Goal: Information Seeking & Learning: Learn about a topic

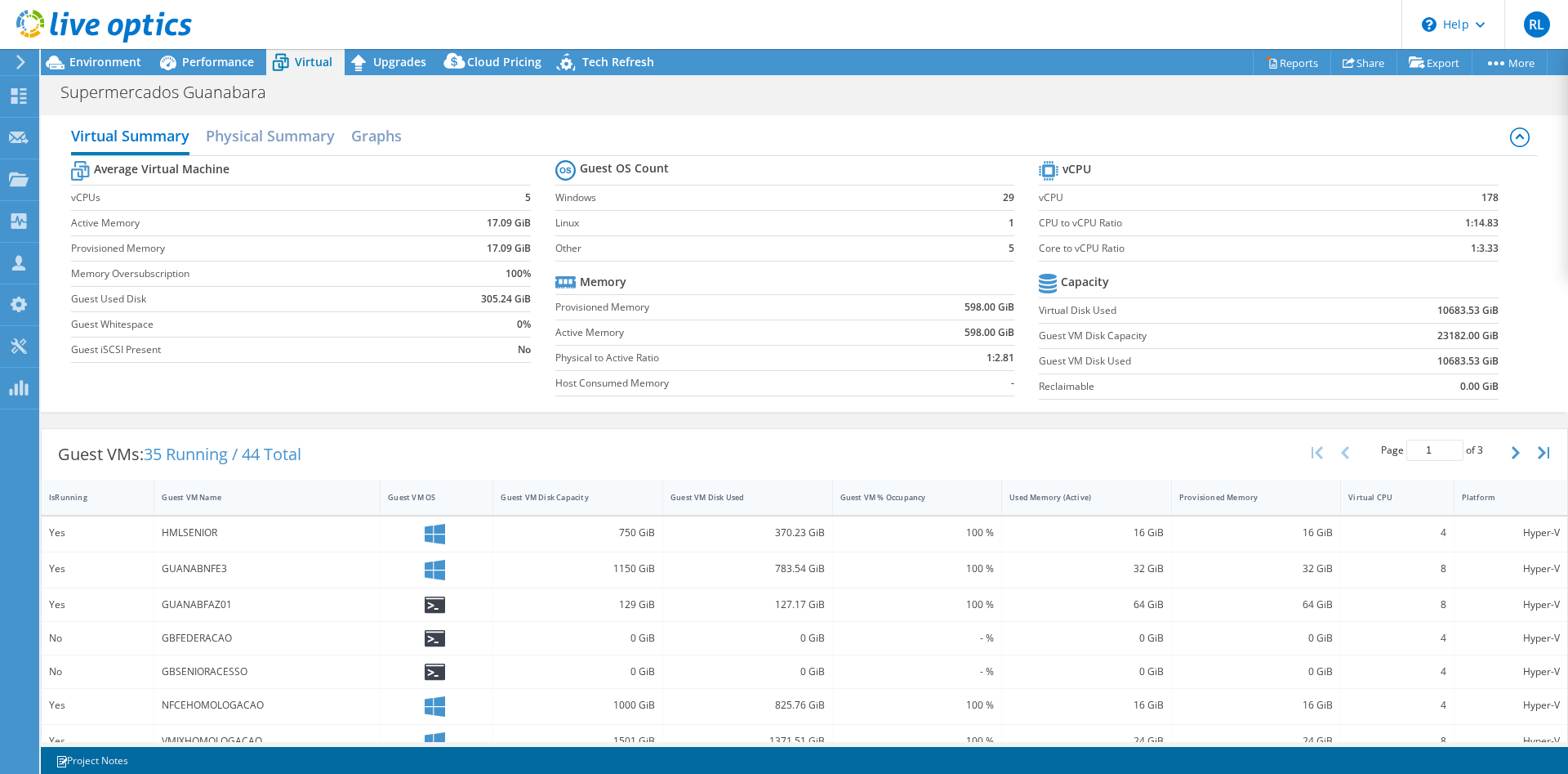
select select "USD"
click at [201, 74] on div "Performance" at bounding box center [210, 62] width 113 height 27
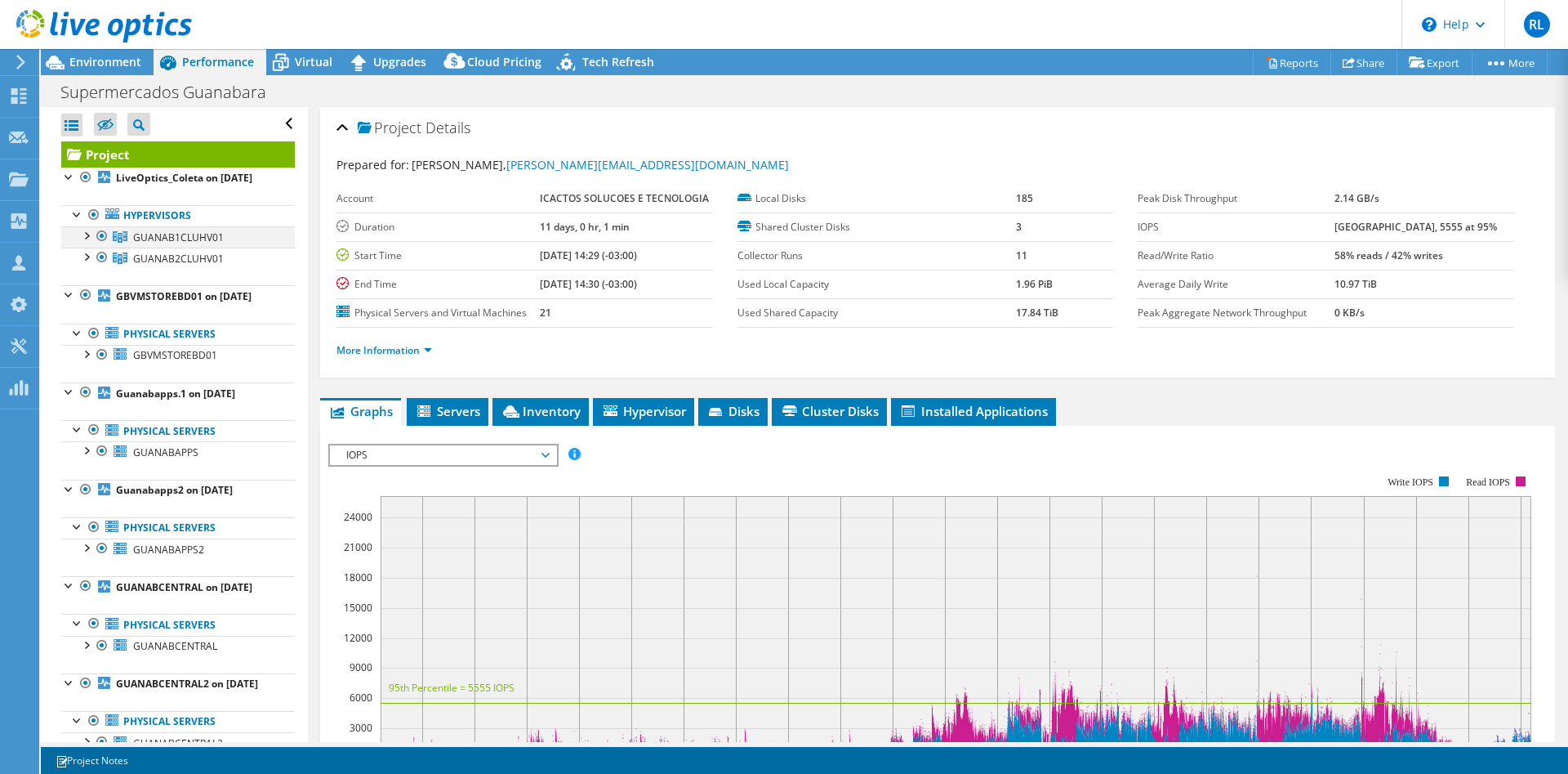
click at [86, 239] on div at bounding box center [86, 234] width 16 height 16
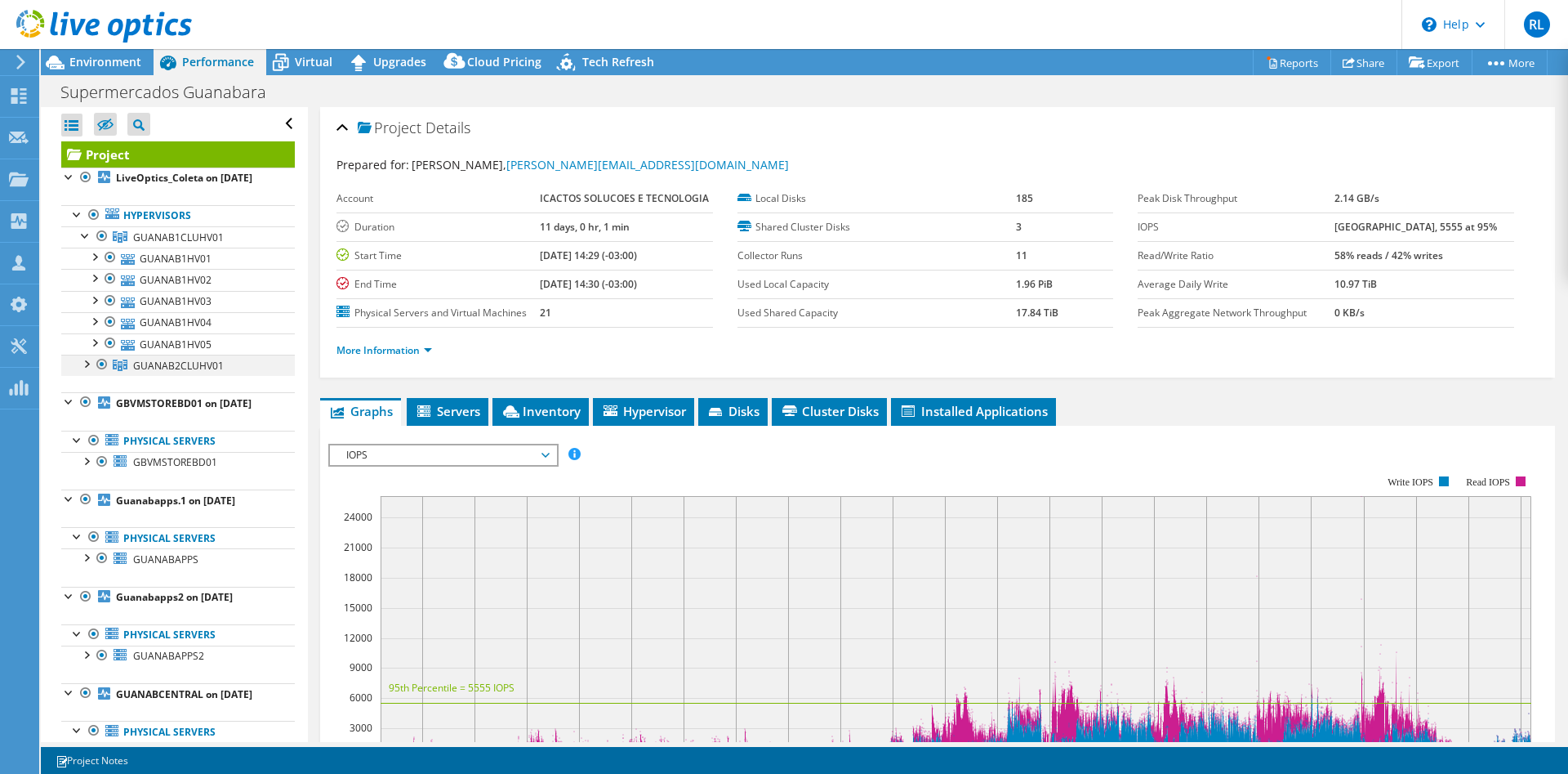
click at [87, 364] on div at bounding box center [86, 363] width 16 height 16
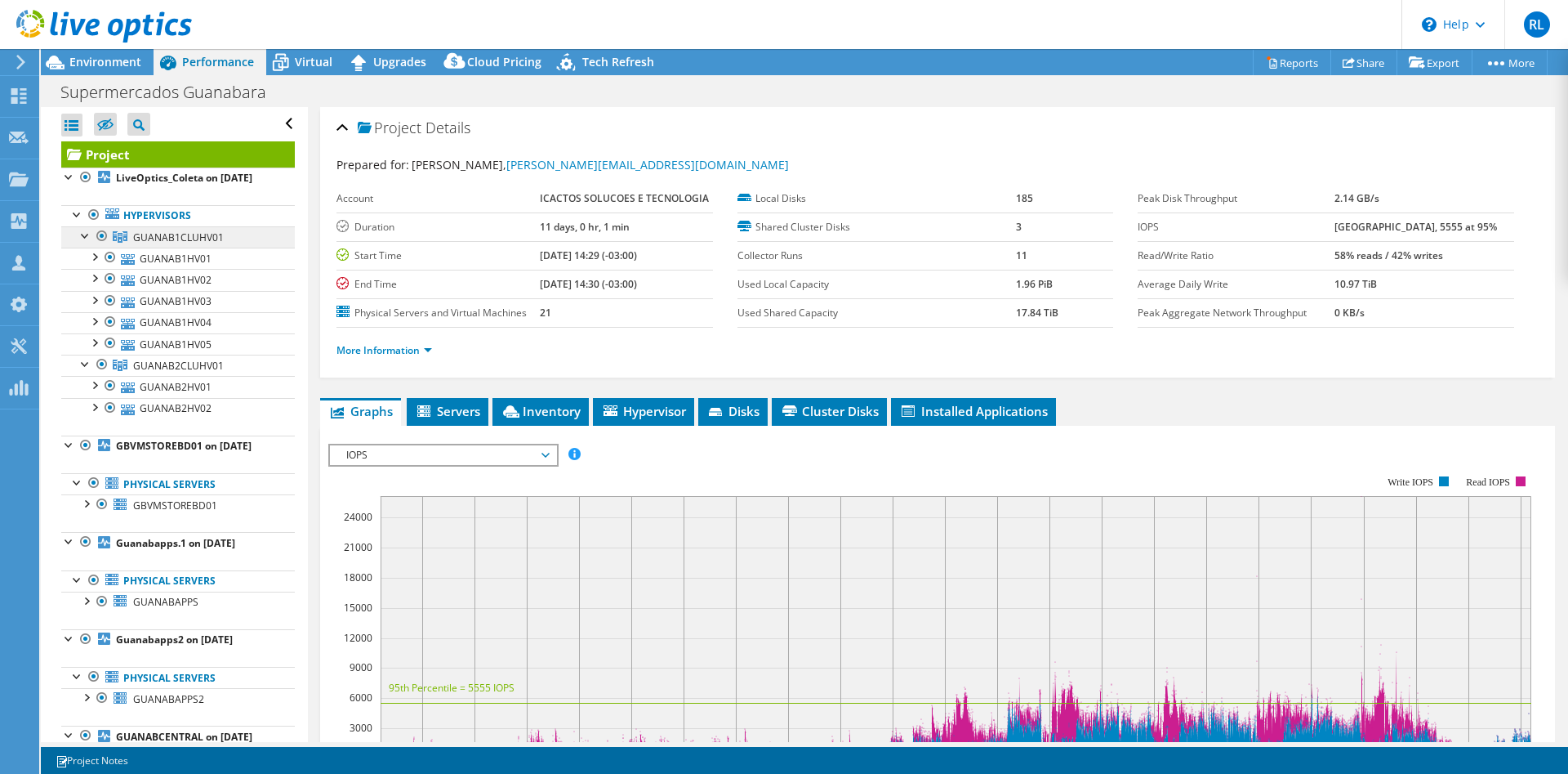
click at [168, 235] on span "GUANAB1CLUHV01" at bounding box center [178, 236] width 91 height 14
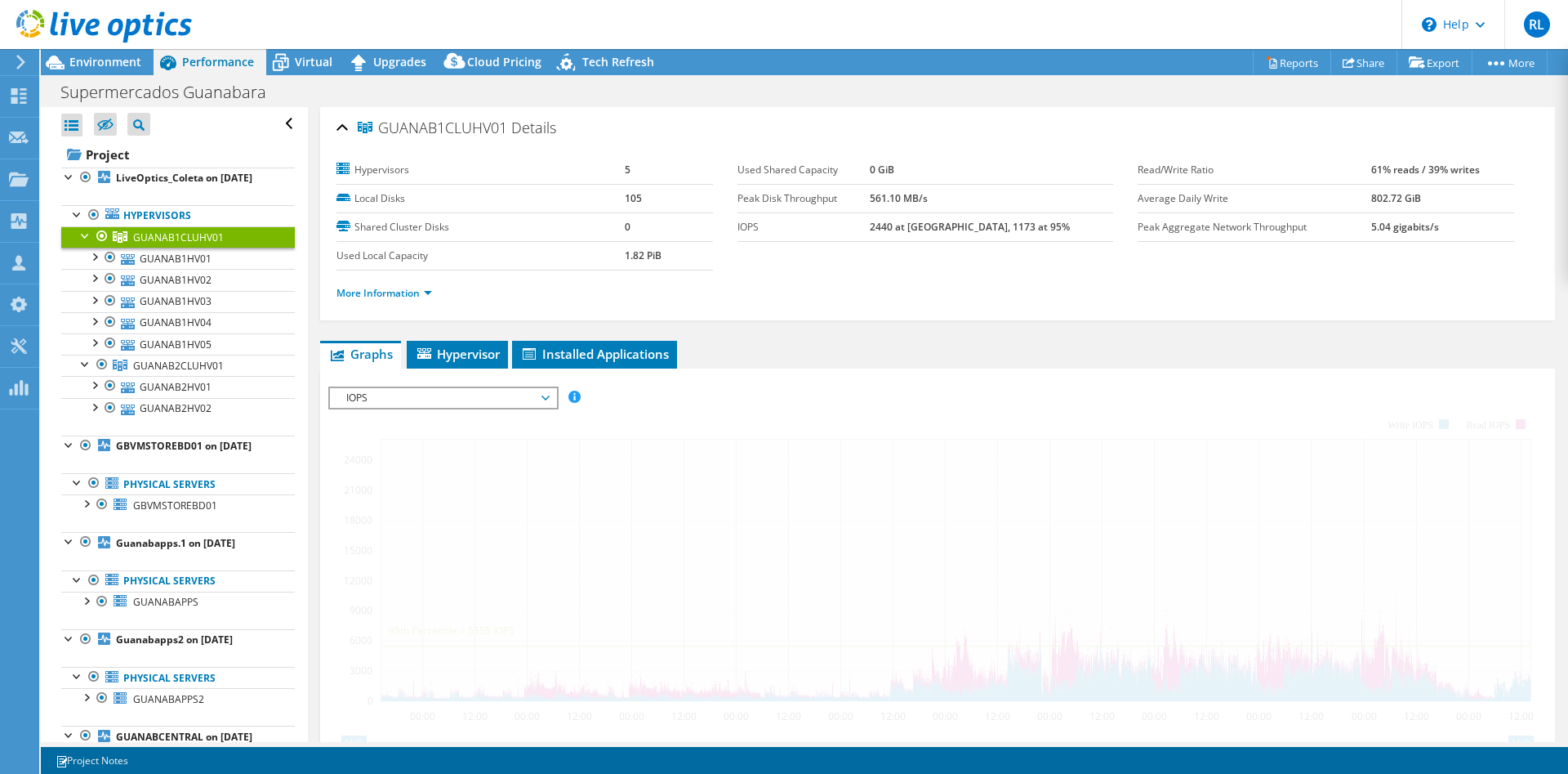
click at [455, 397] on span "IOPS" at bounding box center [442, 398] width 210 height 19
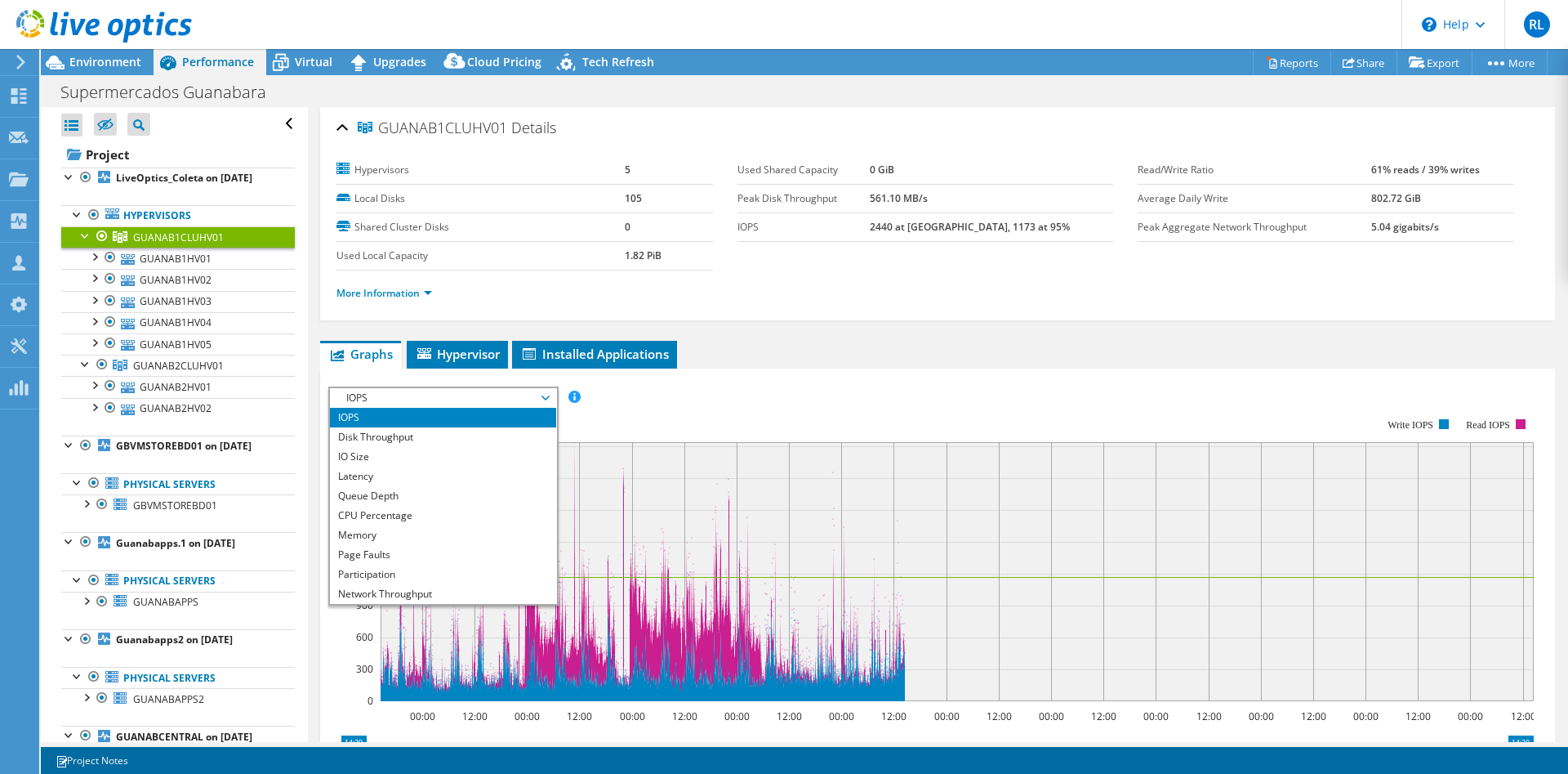
click at [455, 397] on span "IOPS" at bounding box center [442, 398] width 210 height 19
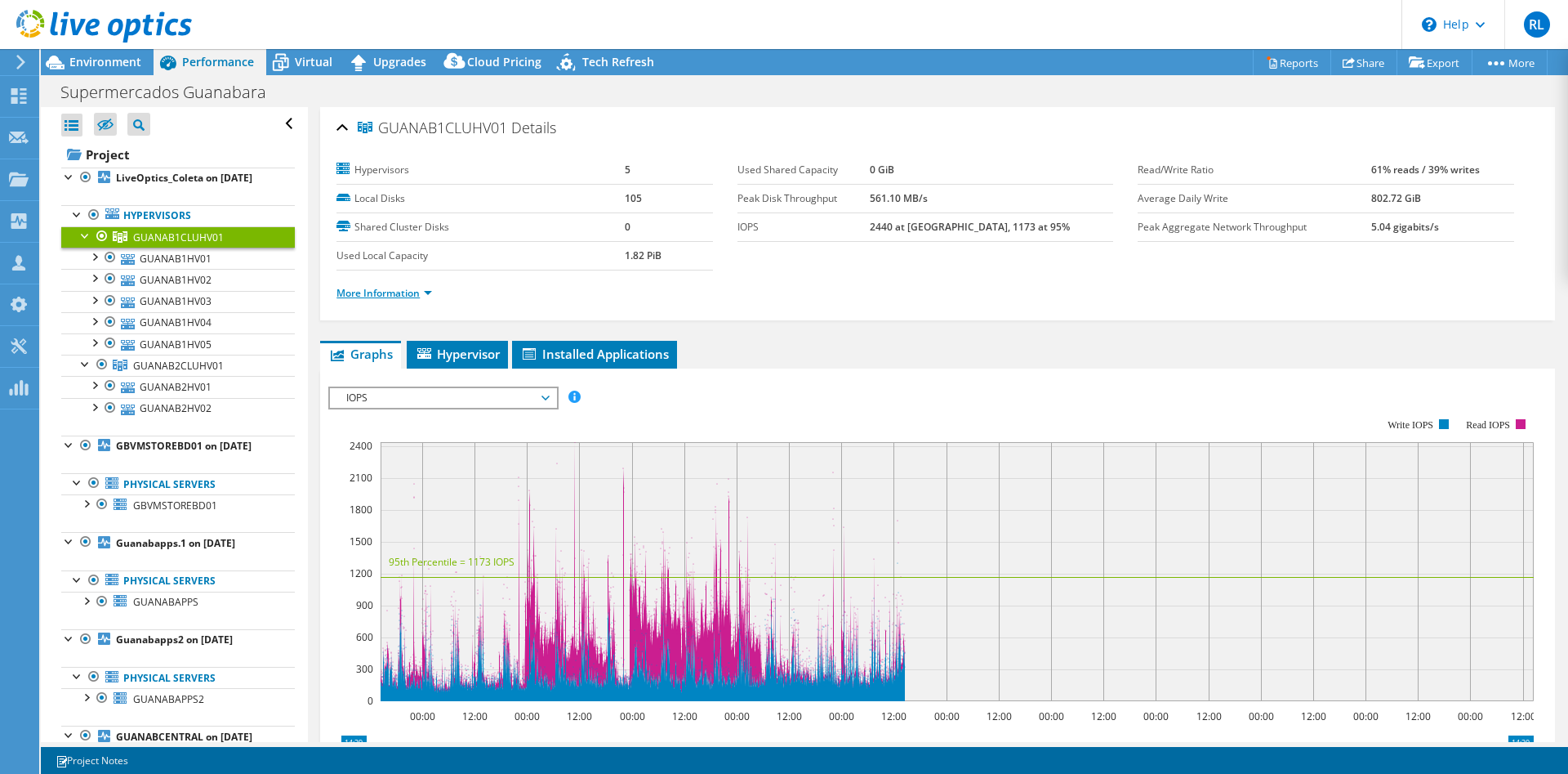
click at [381, 289] on link "More Information" at bounding box center [384, 292] width 95 height 14
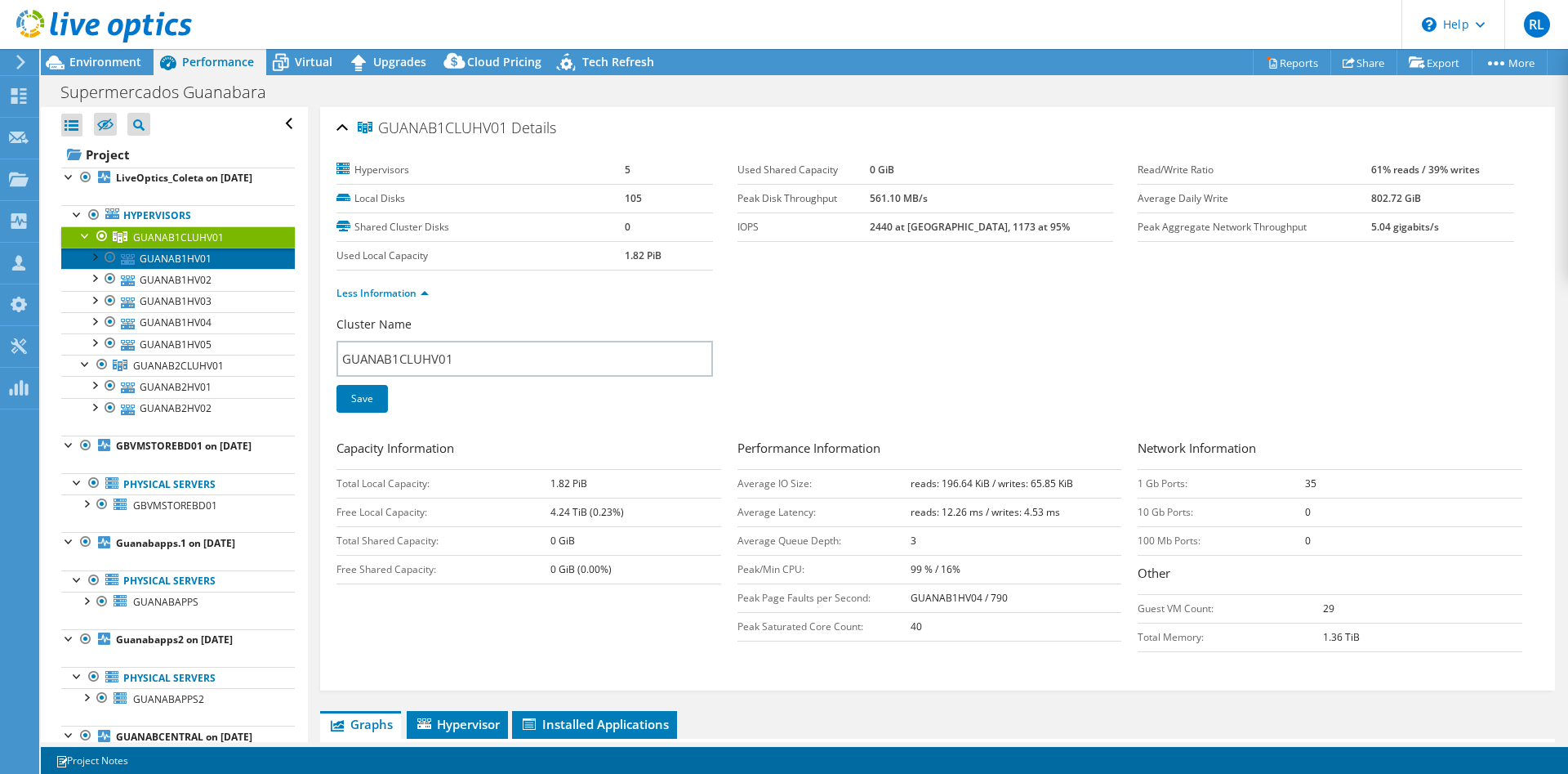
click at [180, 259] on link "GUANAB1HV01" at bounding box center [178, 257] width 234 height 21
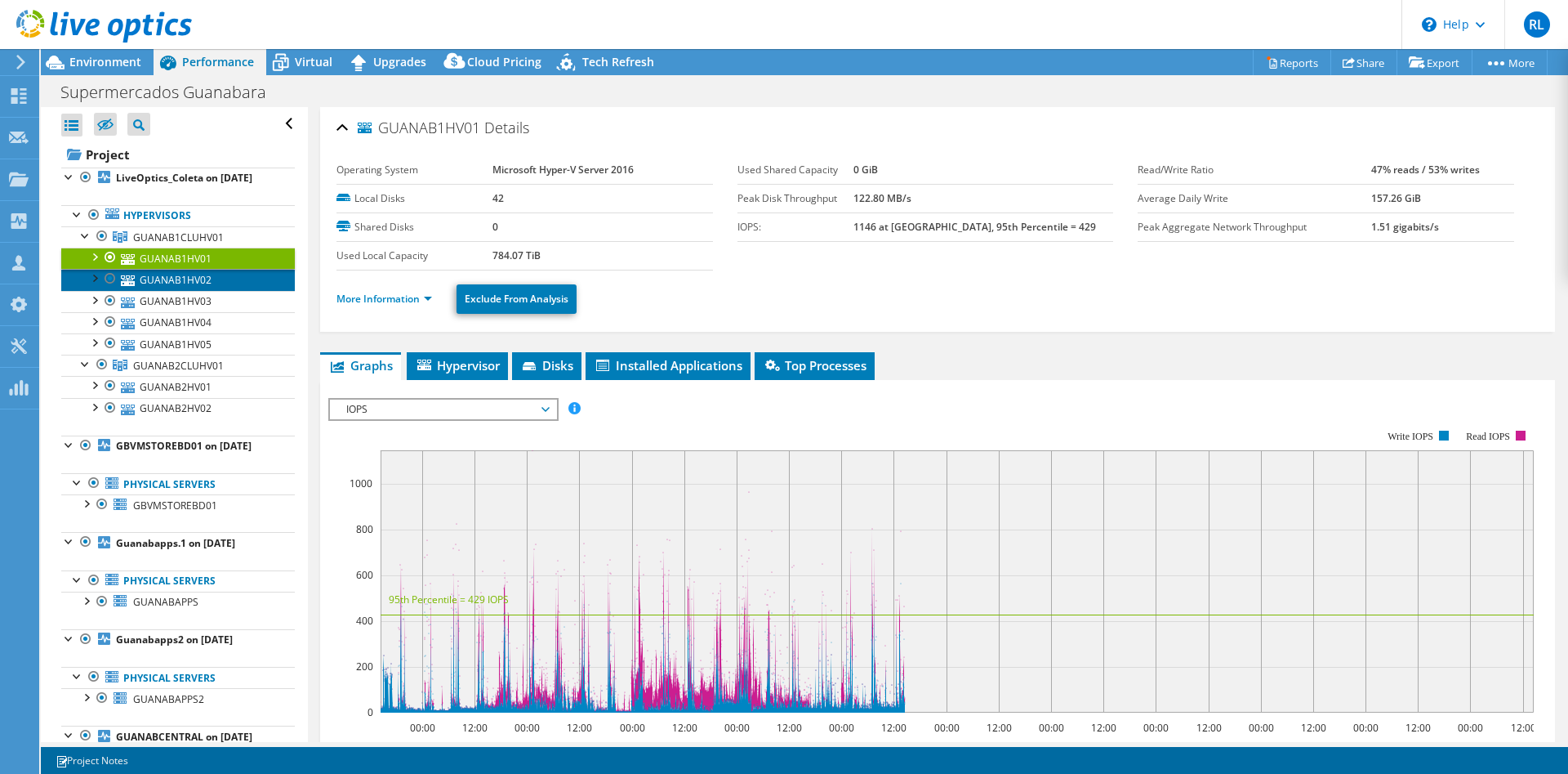
click at [148, 280] on link "GUANAB1HV02" at bounding box center [178, 278] width 234 height 21
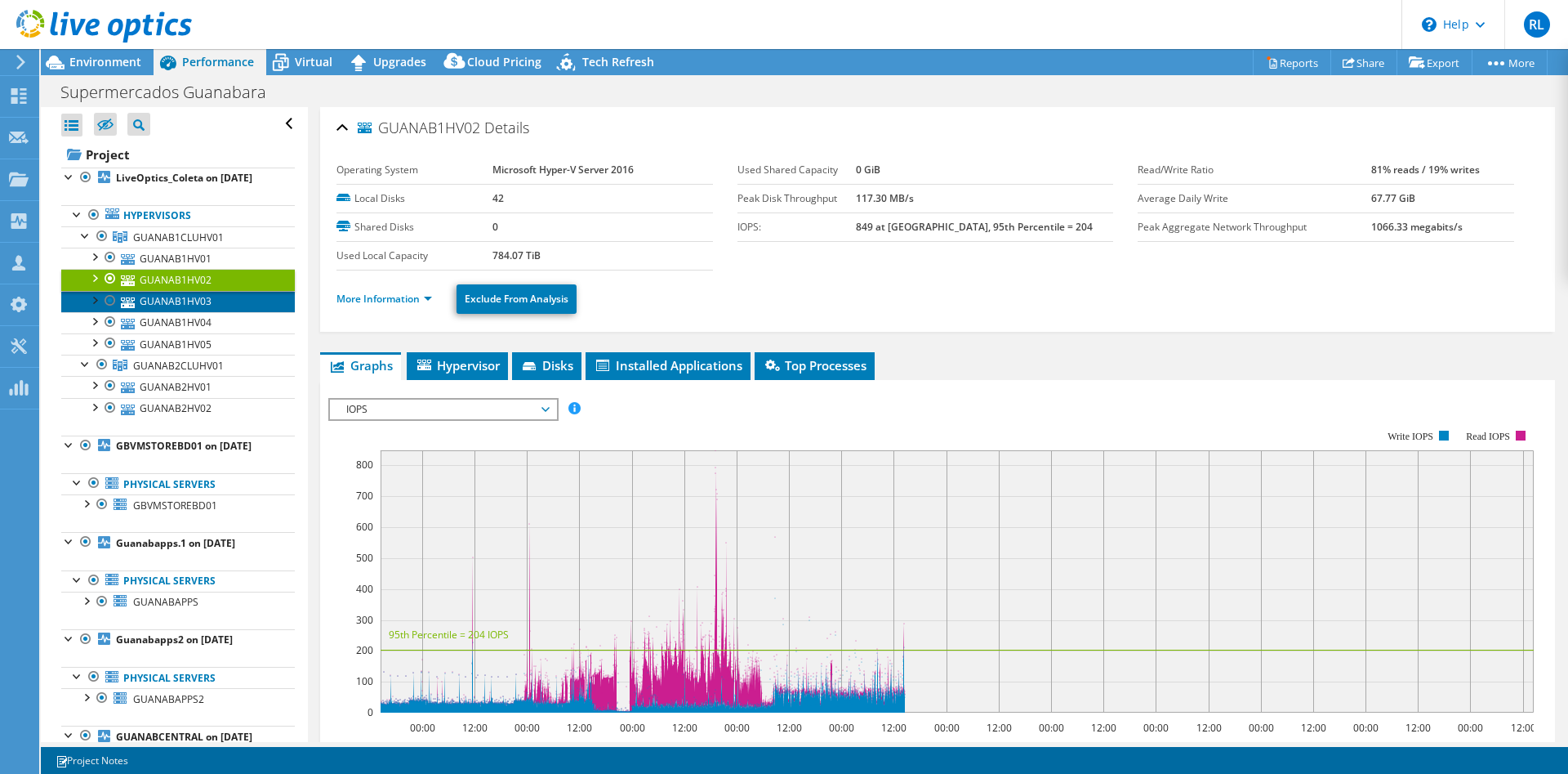
click at [169, 306] on link "GUANAB1HV03" at bounding box center [178, 300] width 234 height 21
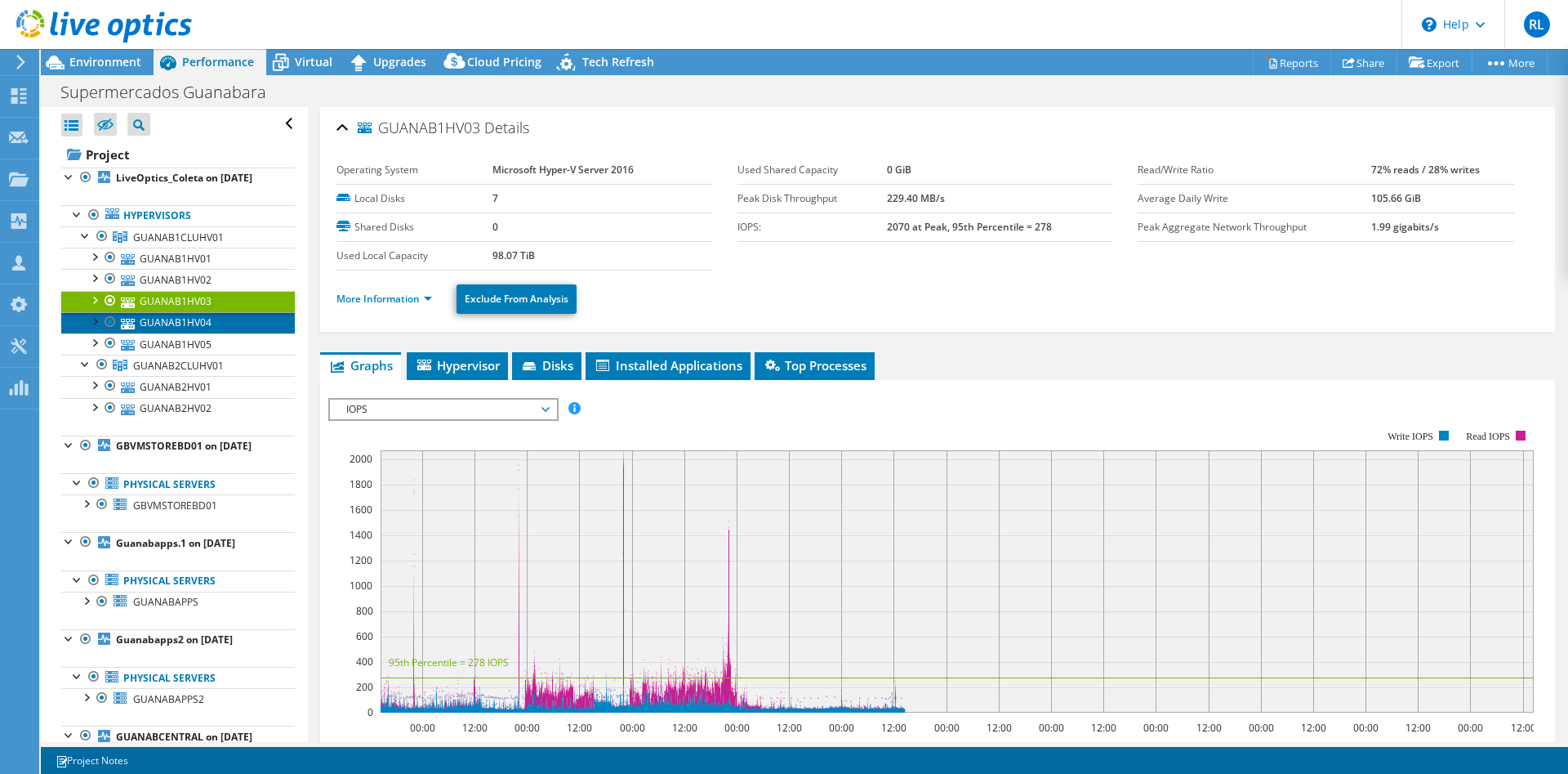
click at [173, 317] on link "GUANAB1HV04" at bounding box center [178, 322] width 234 height 21
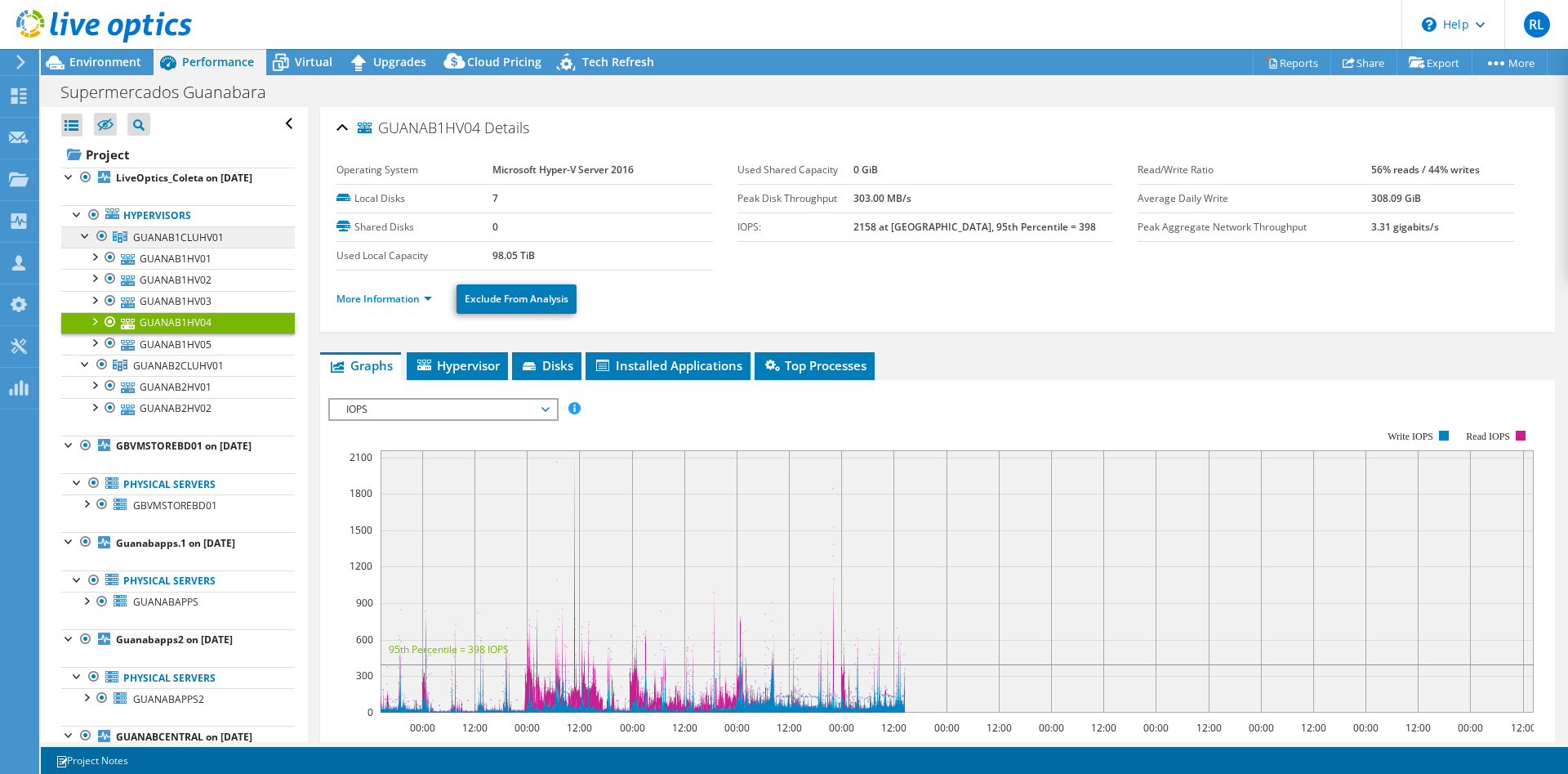
click at [163, 239] on span "GUANAB1CLUHV01" at bounding box center [178, 236] width 91 height 14
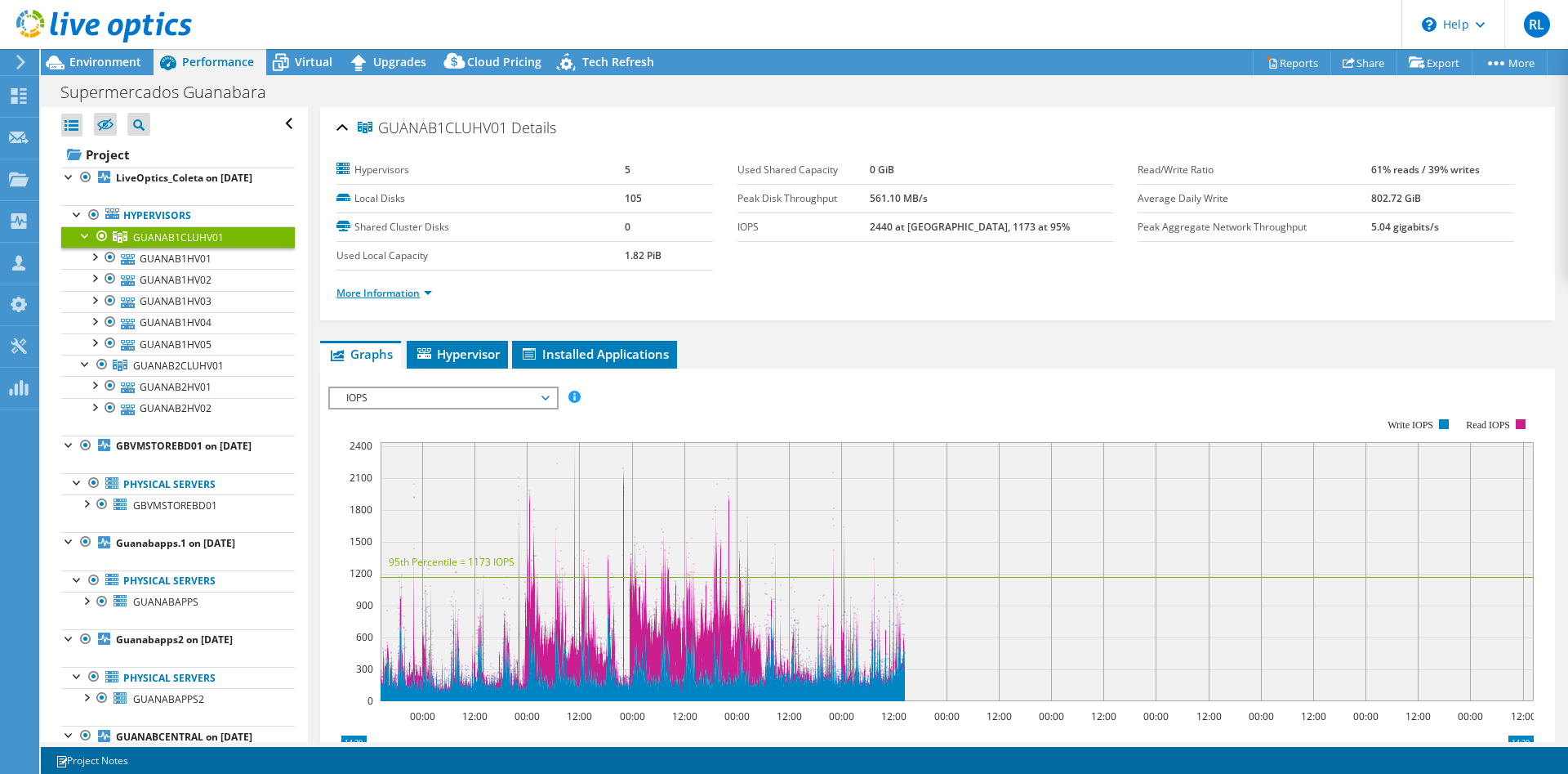
click at [422, 296] on link "More Information" at bounding box center [384, 292] width 95 height 14
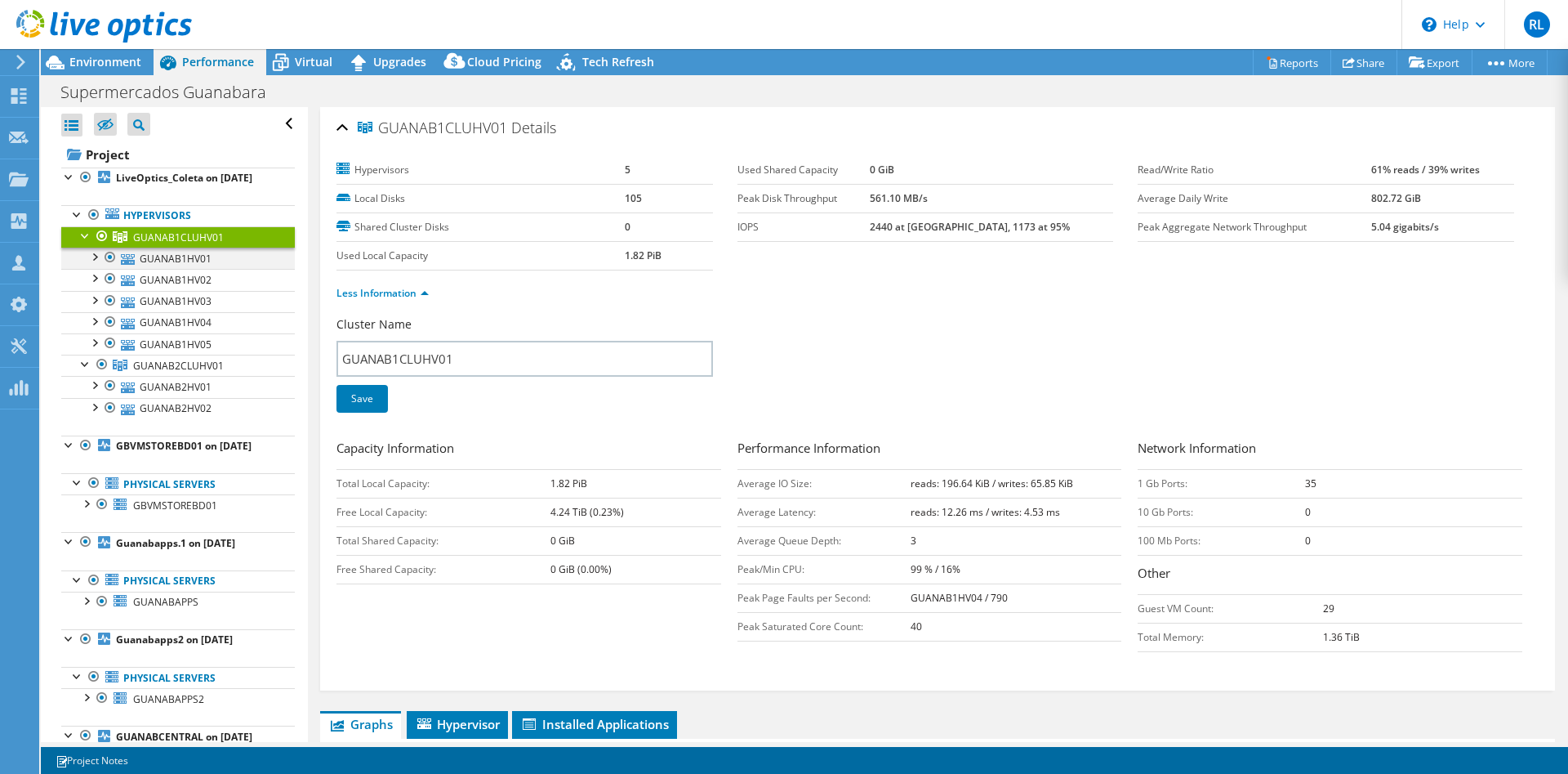
click at [95, 260] on div at bounding box center [94, 256] width 16 height 16
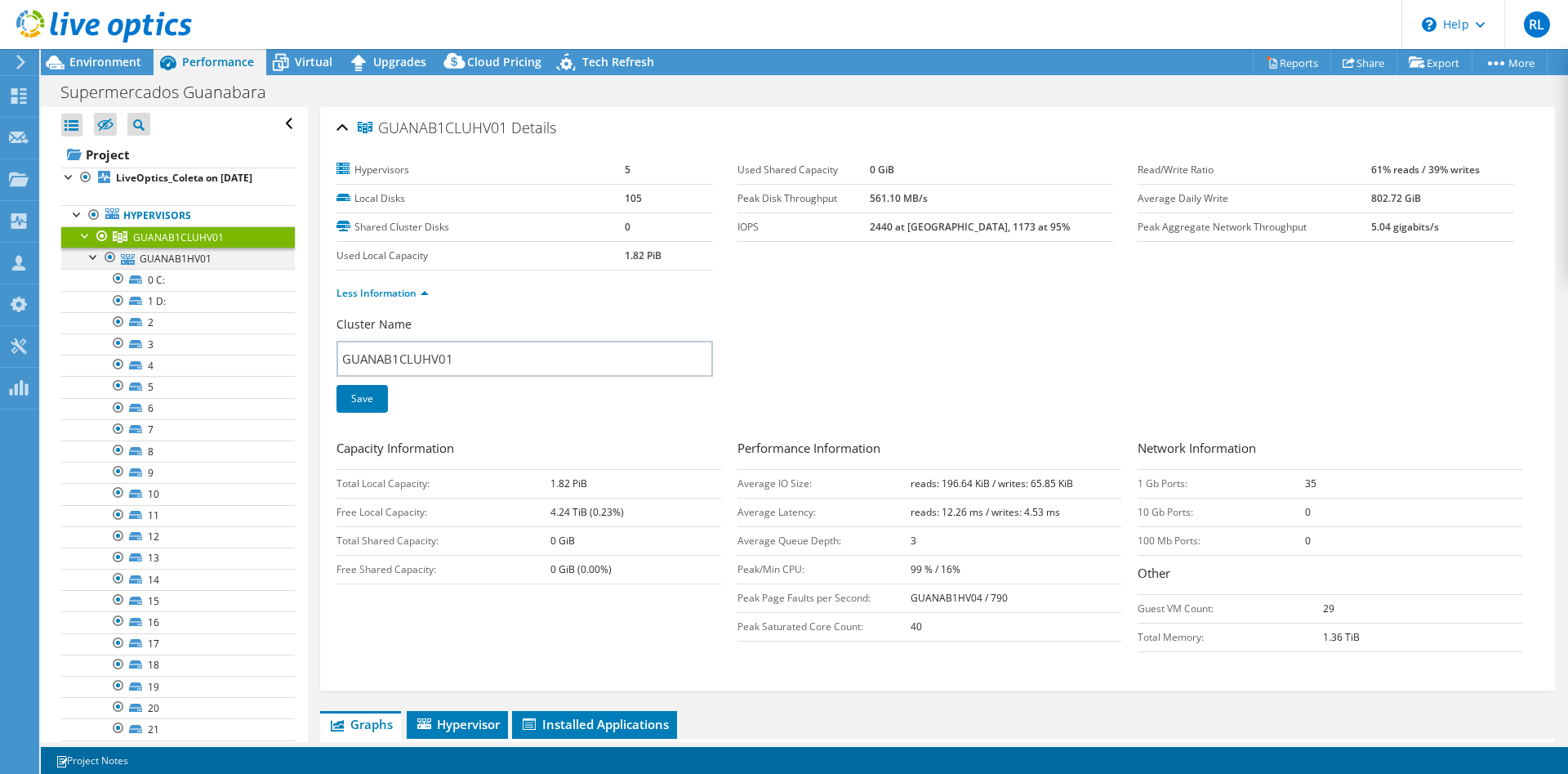
click at [93, 255] on div at bounding box center [94, 256] width 16 height 16
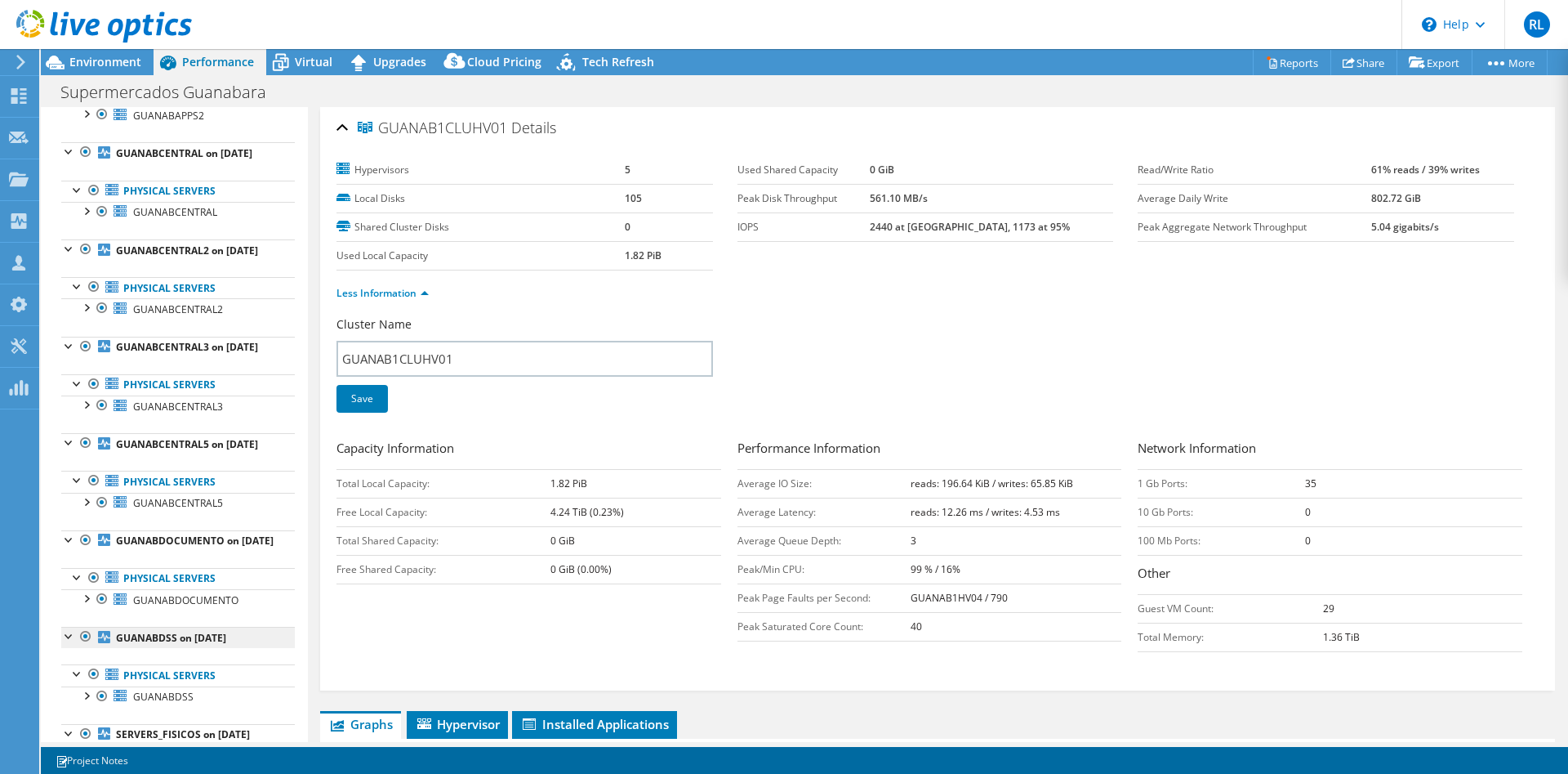
scroll to position [959, 0]
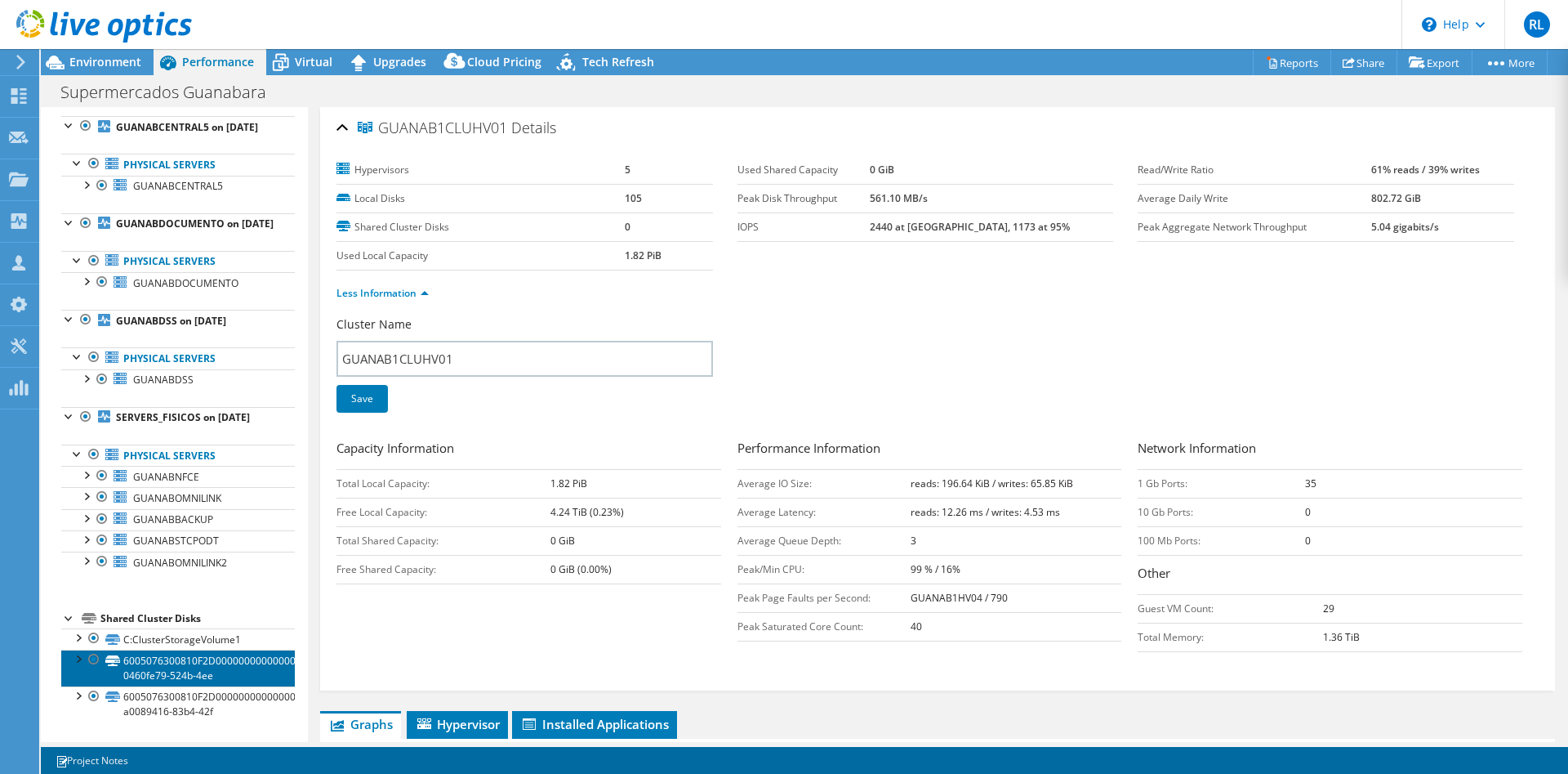
click at [148, 669] on link "6005076300810F2D0000000000000002-0460fe79-524b-4ee" at bounding box center [178, 667] width 234 height 36
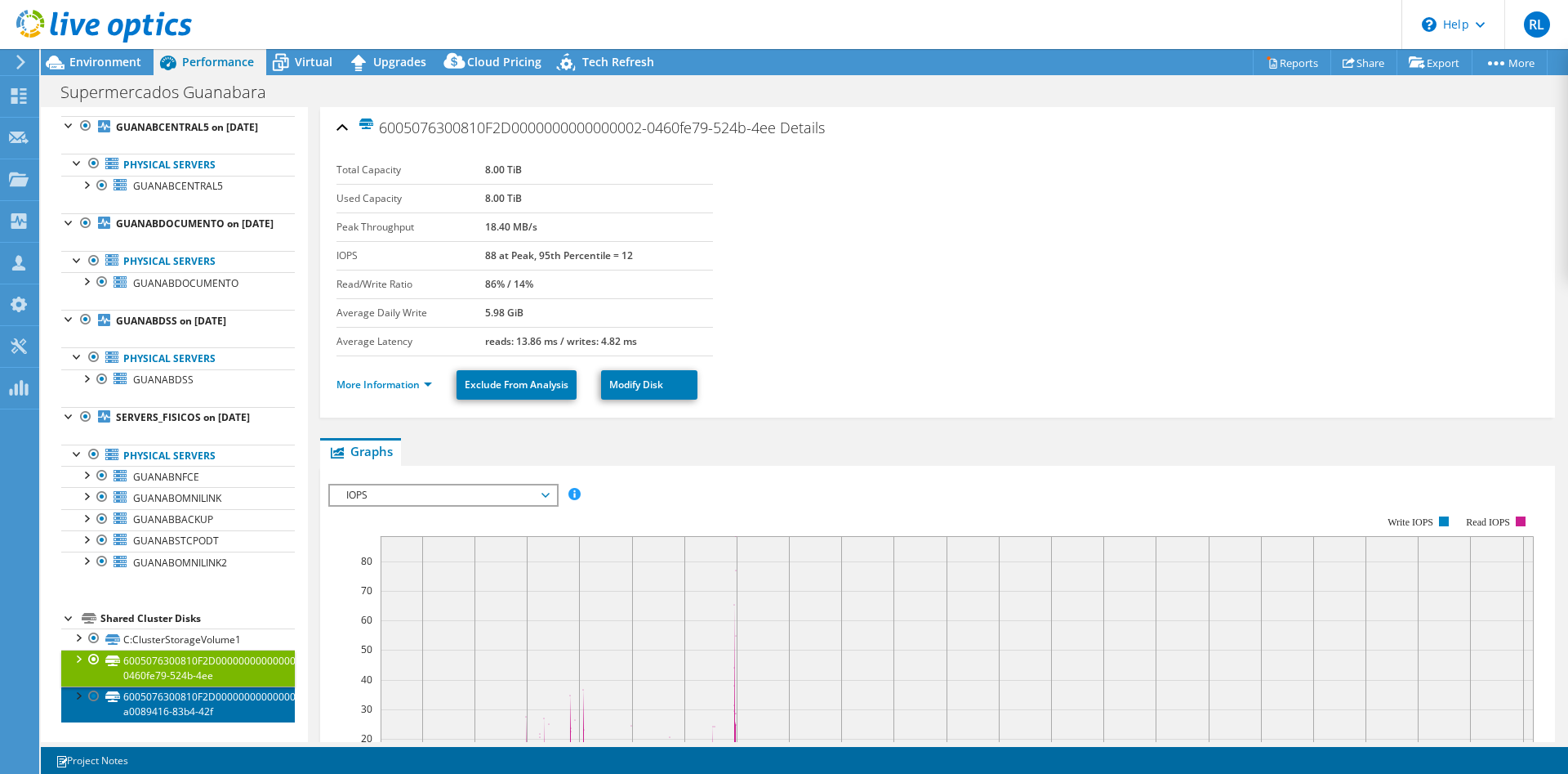
click at [142, 706] on link "6005076300810F2D0000000000000005-a0089416-83b4-42f" at bounding box center [178, 703] width 234 height 36
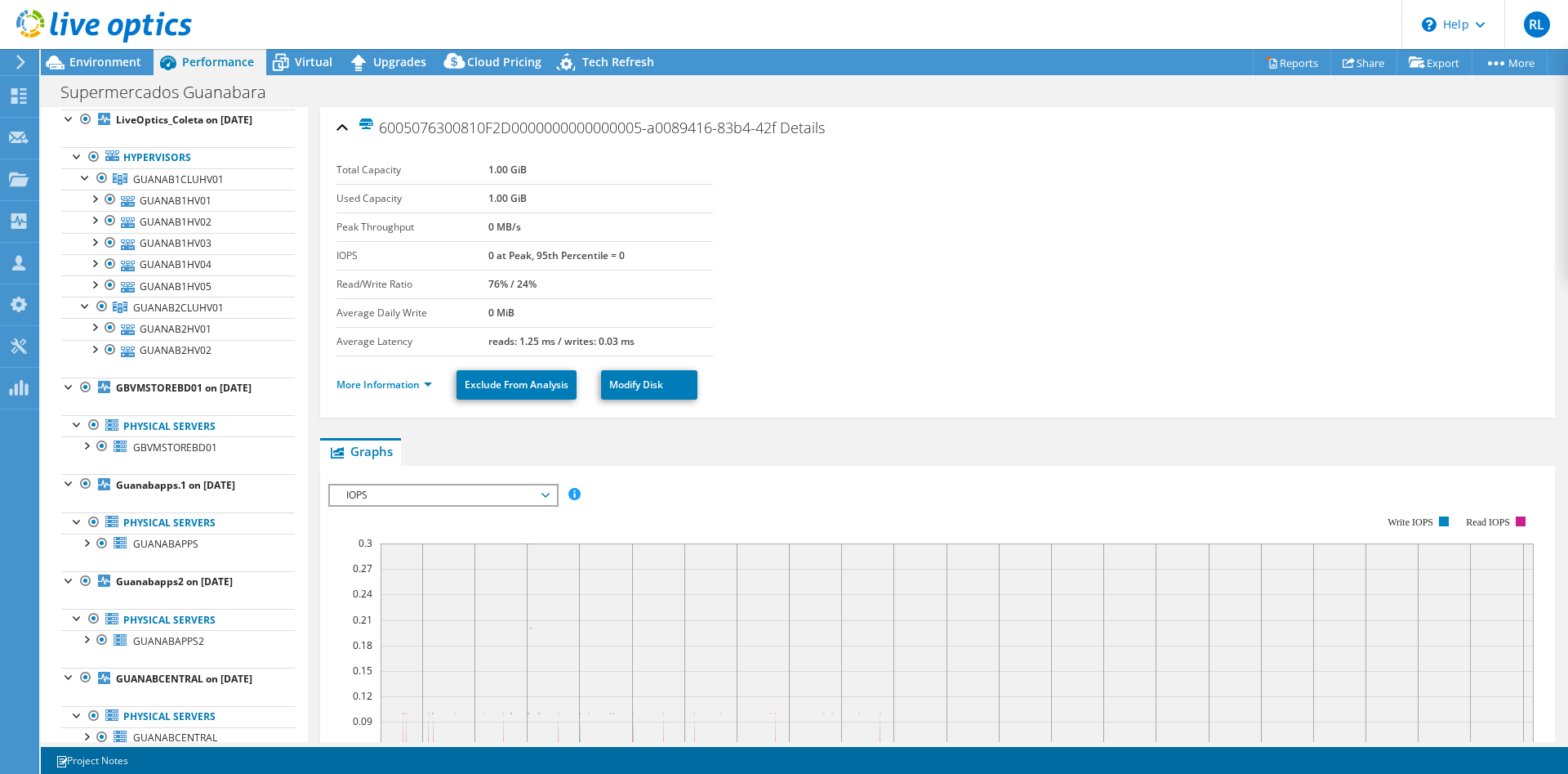
scroll to position [0, 0]
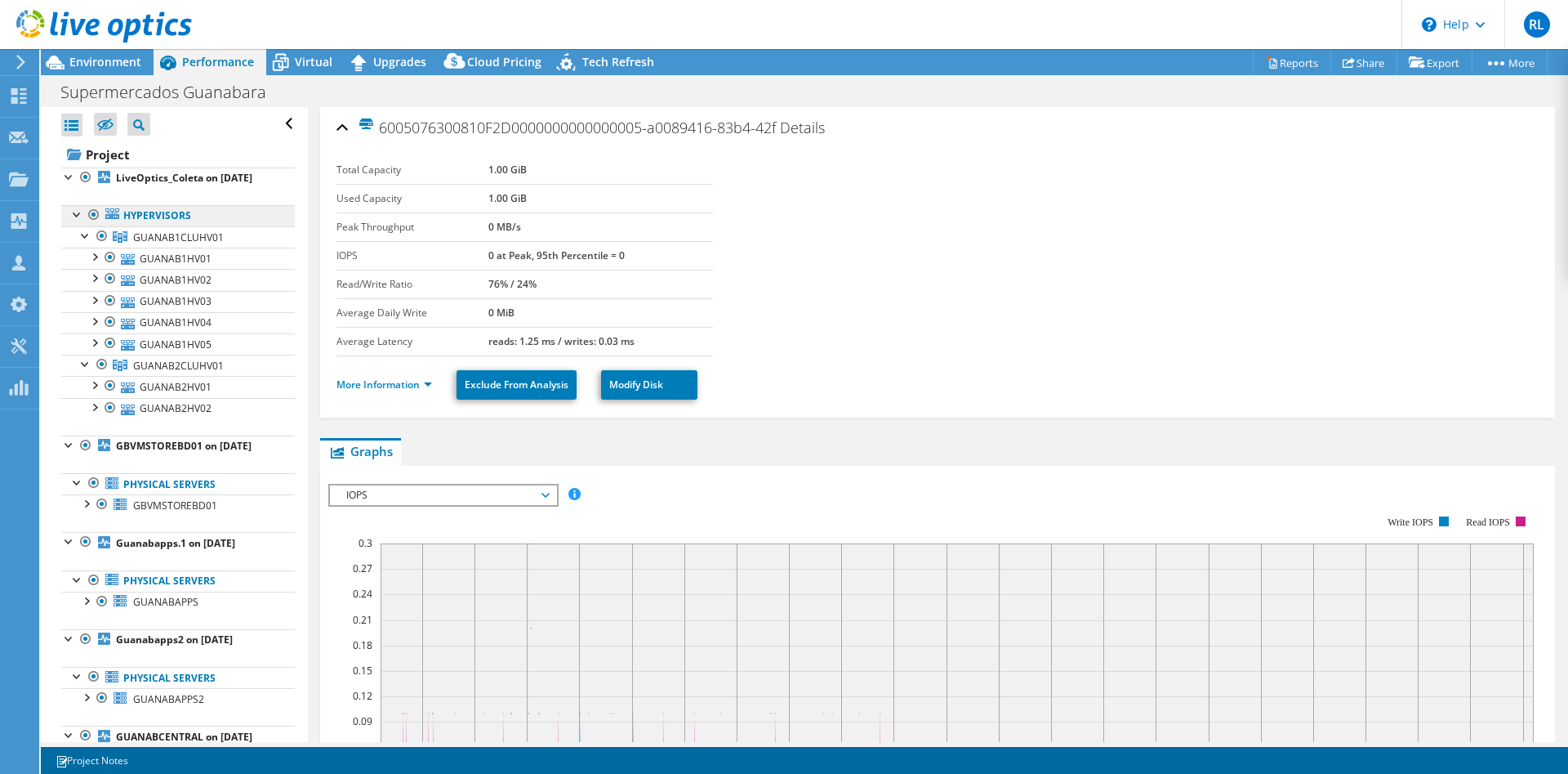
click at [155, 205] on link "Hypervisors" at bounding box center [178, 215] width 234 height 21
click at [150, 220] on link "Hypervisors" at bounding box center [178, 215] width 234 height 21
click at [167, 236] on span "GUANAB1CLUHV01" at bounding box center [178, 236] width 91 height 14
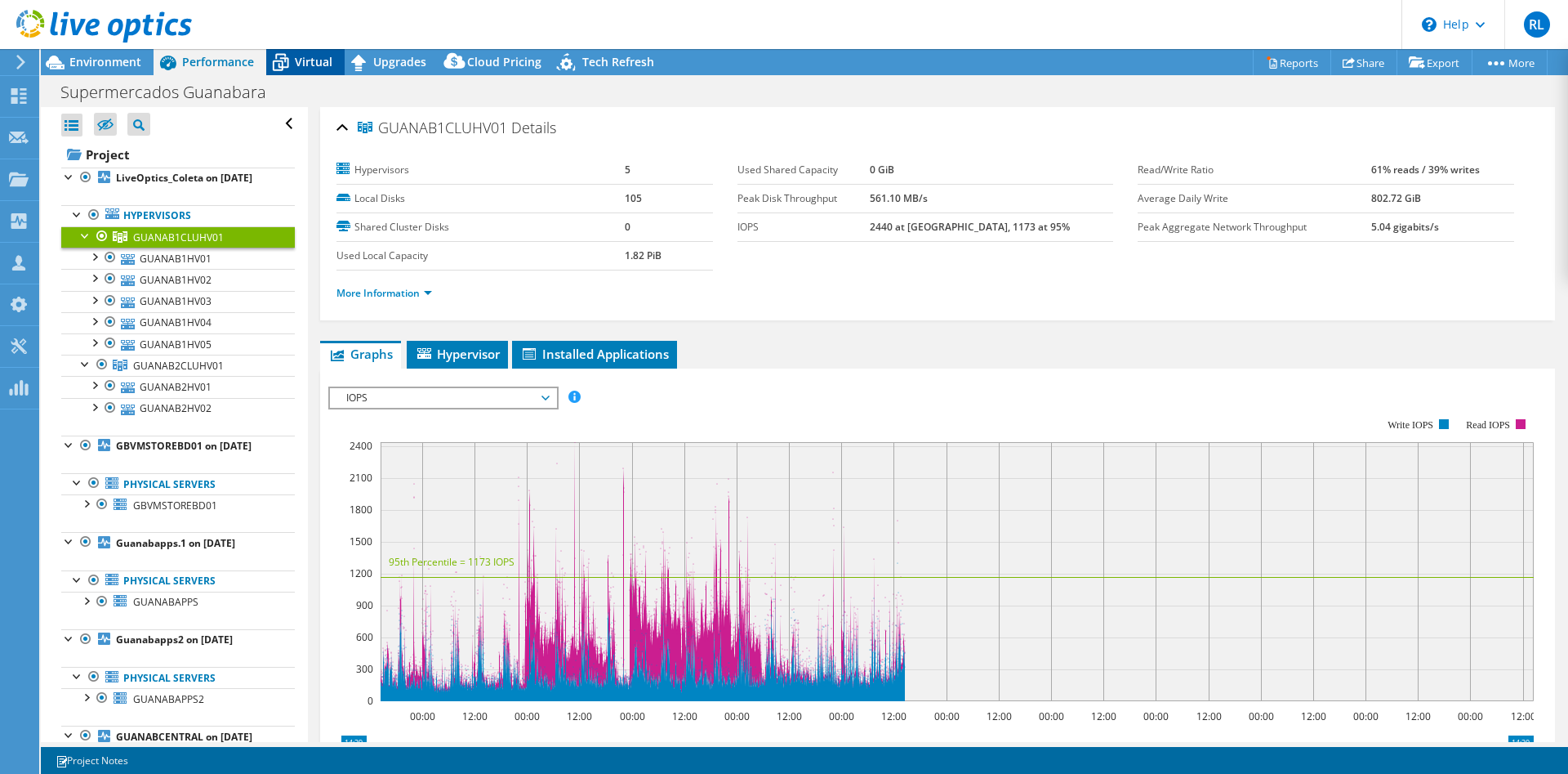
click at [294, 64] on icon at bounding box center [280, 62] width 28 height 28
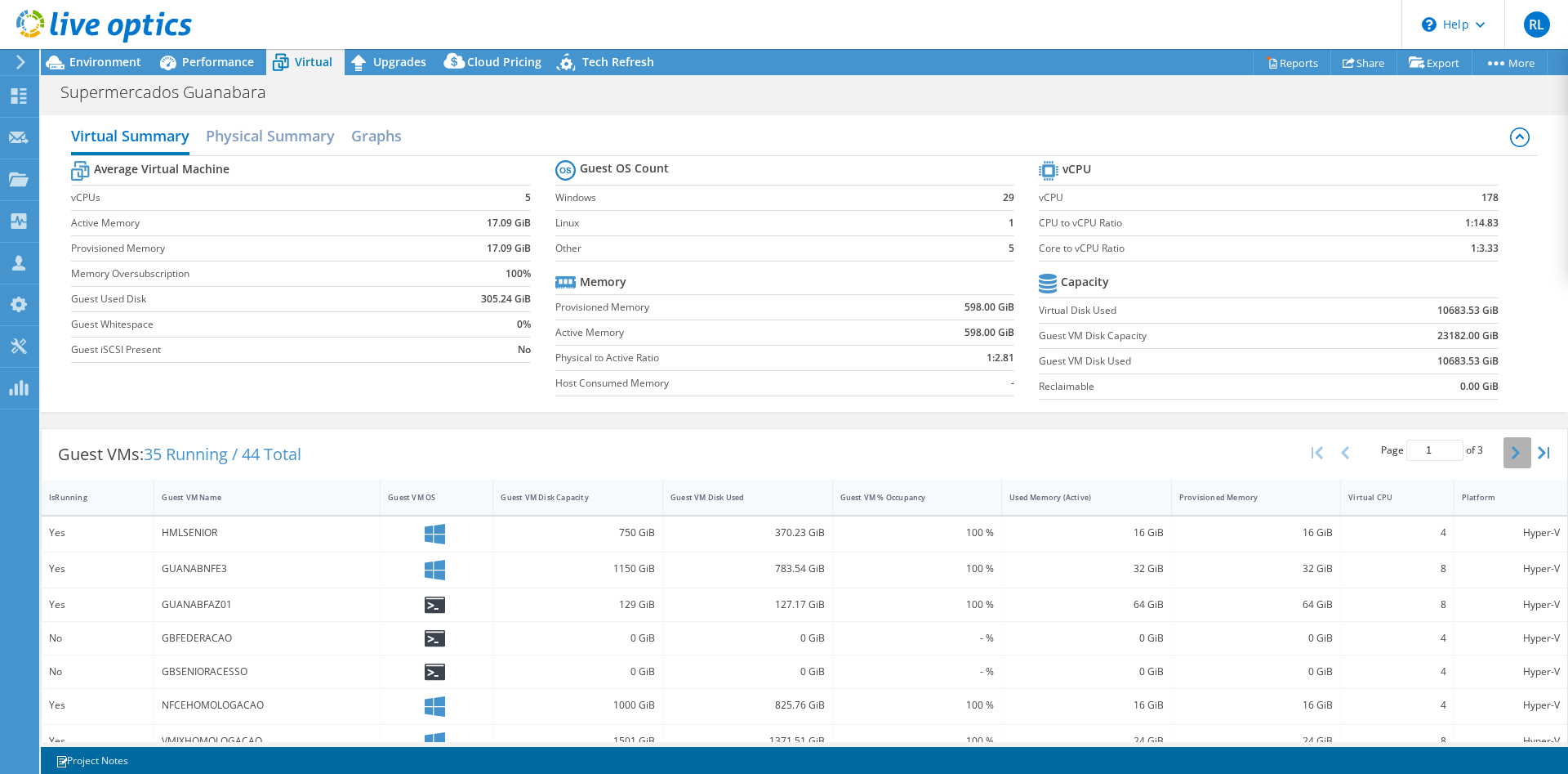
click at [1518, 455] on icon "button" at bounding box center [1516, 452] width 8 height 13
